Goal: Task Accomplishment & Management: Manage account settings

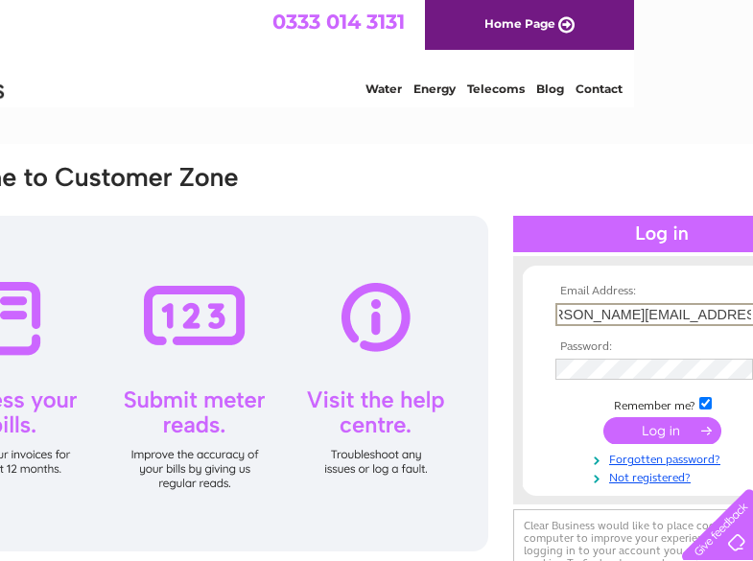
scroll to position [0, 38]
type input "joyce.richardson@quantumclean.com"
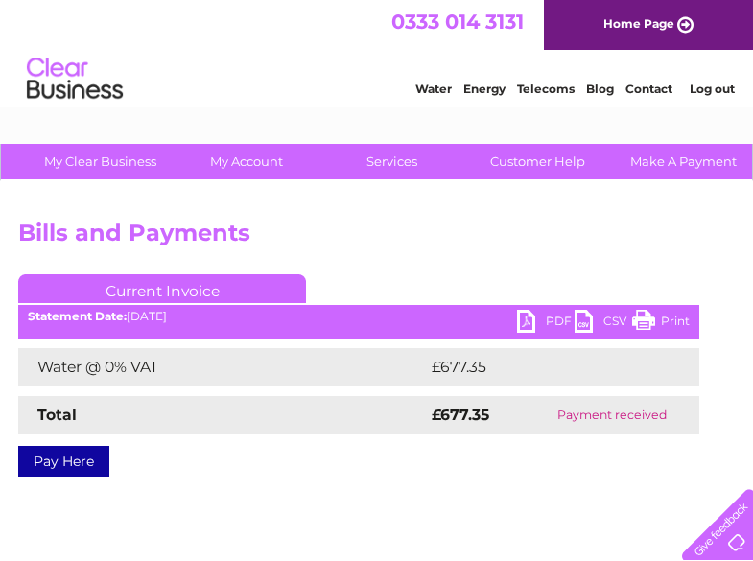
scroll to position [0, 197]
